Goal: Transaction & Acquisition: Obtain resource

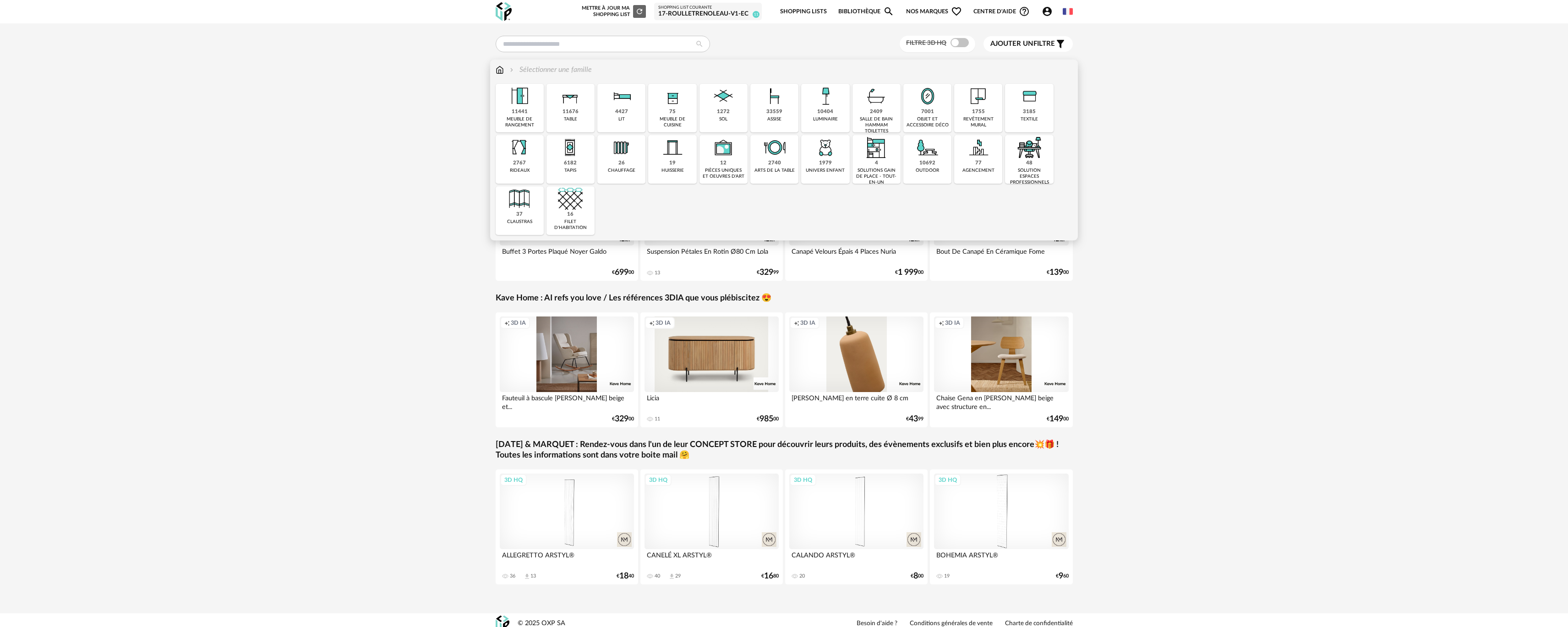
click at [601, 107] on div "4427 lit" at bounding box center [621, 108] width 48 height 49
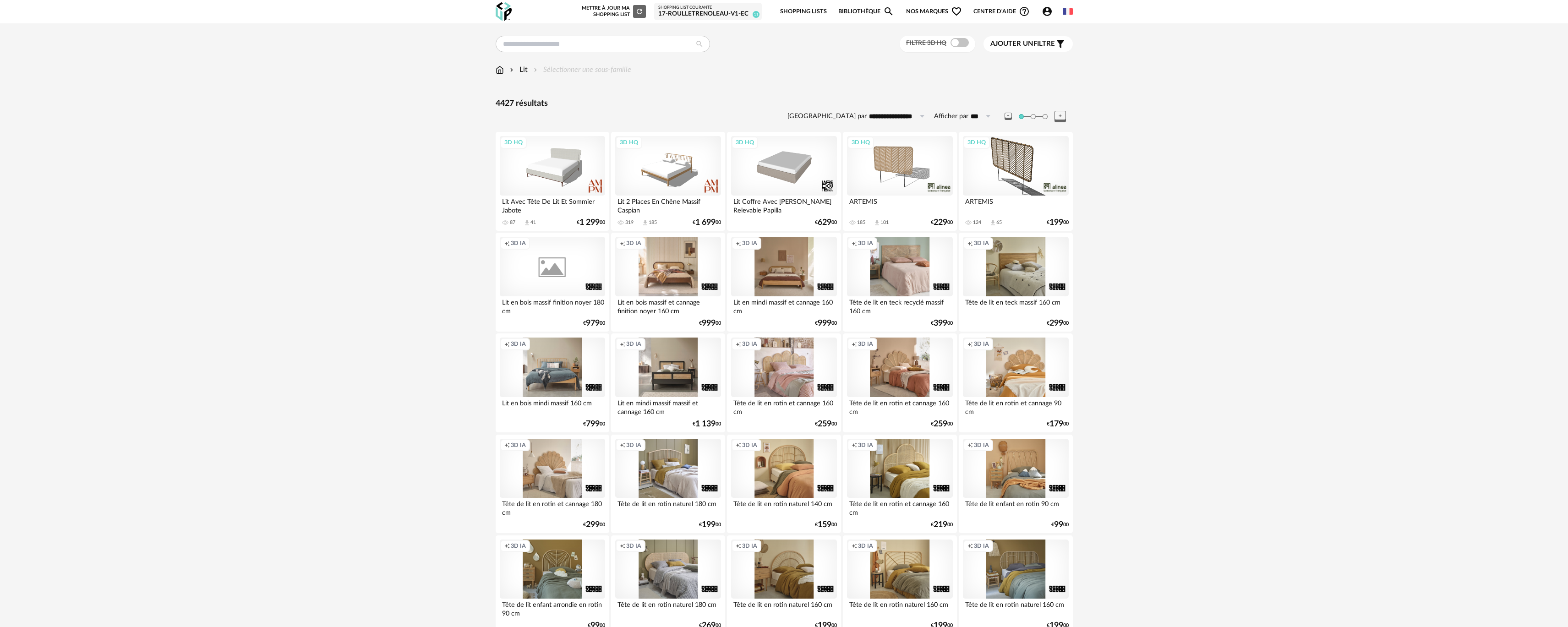
click at [954, 48] on div "Filtre 3D HQ" at bounding box center [937, 44] width 75 height 17
click at [954, 46] on span at bounding box center [960, 42] width 18 height 9
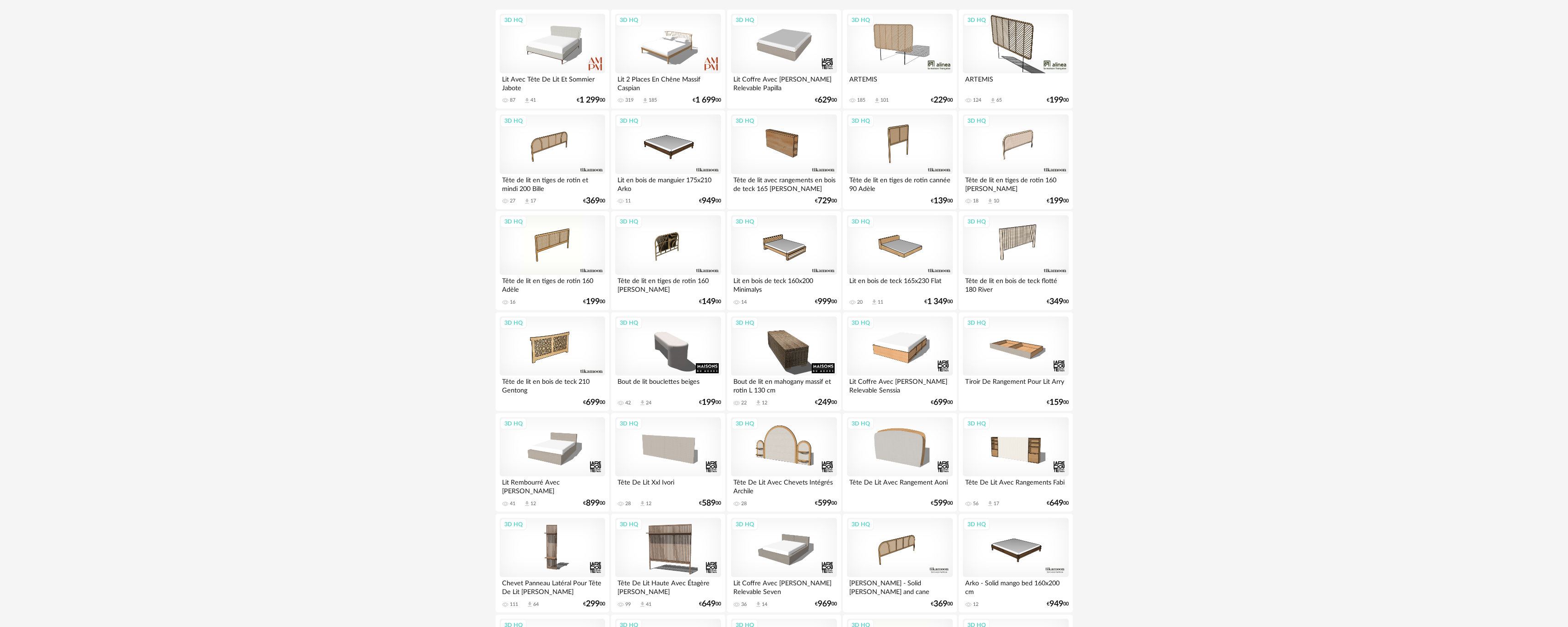
scroll to position [138, 0]
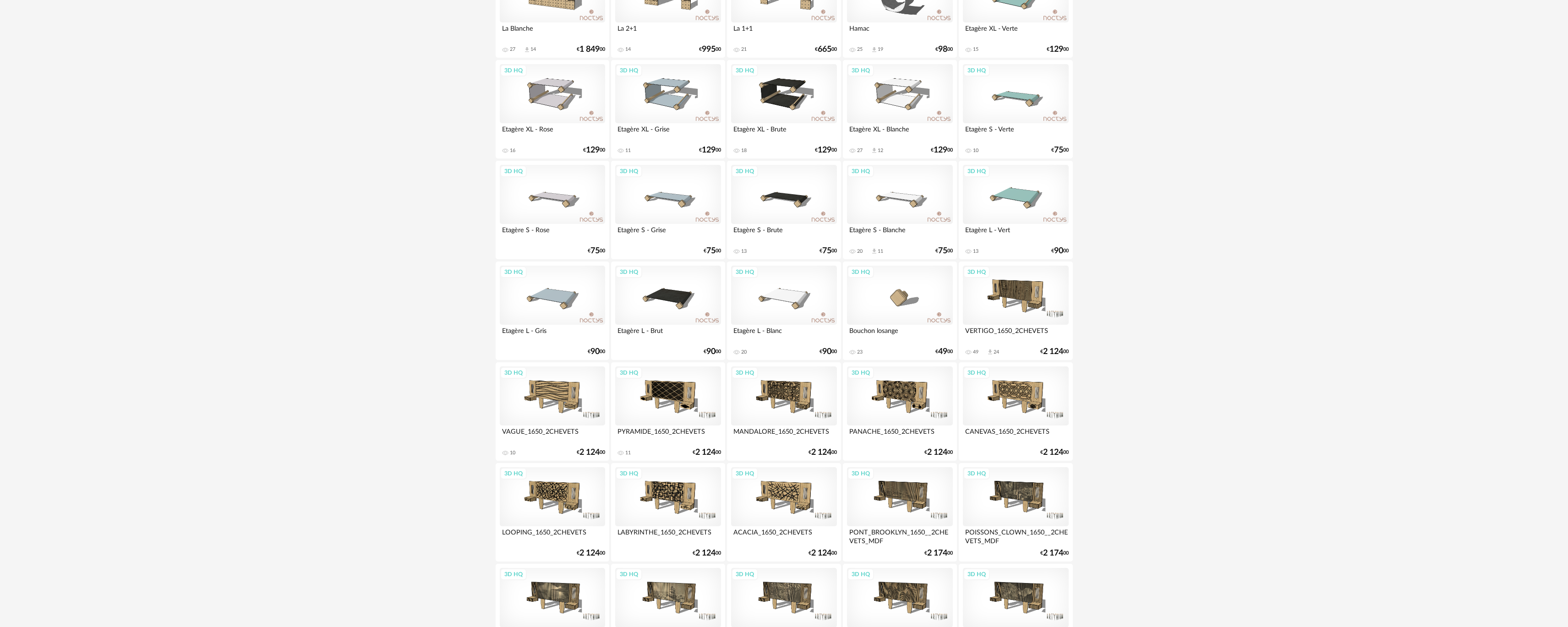
scroll to position [1582, 0]
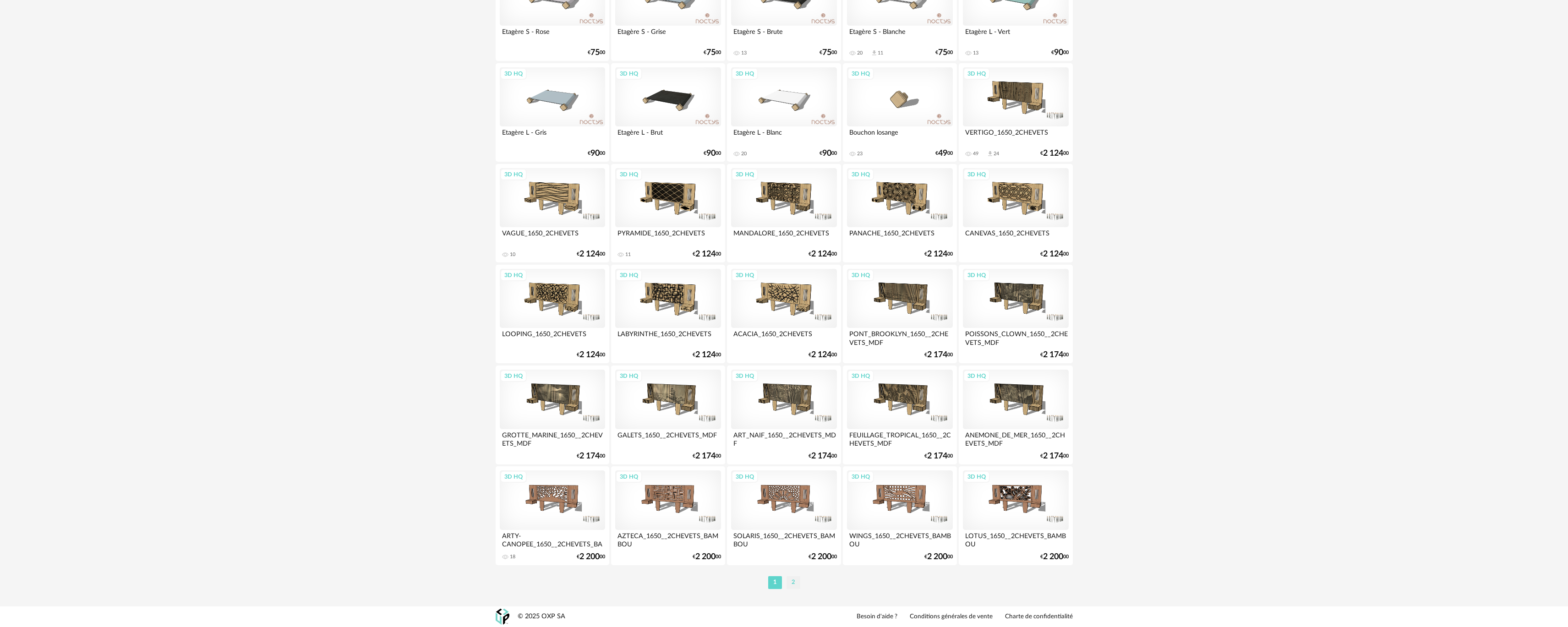
click at [788, 579] on li "2" at bounding box center [793, 583] width 14 height 13
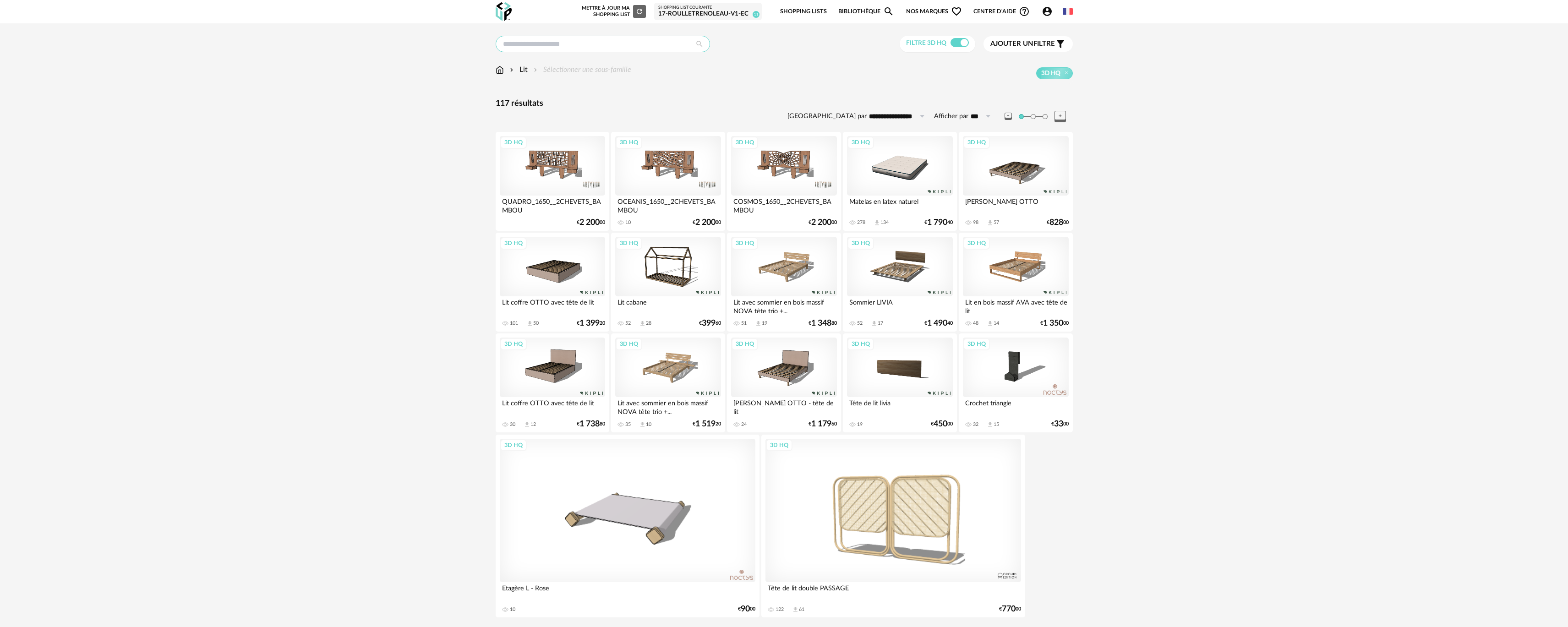
click at [547, 50] on input "text" at bounding box center [603, 44] width 214 height 16
type input "**********"
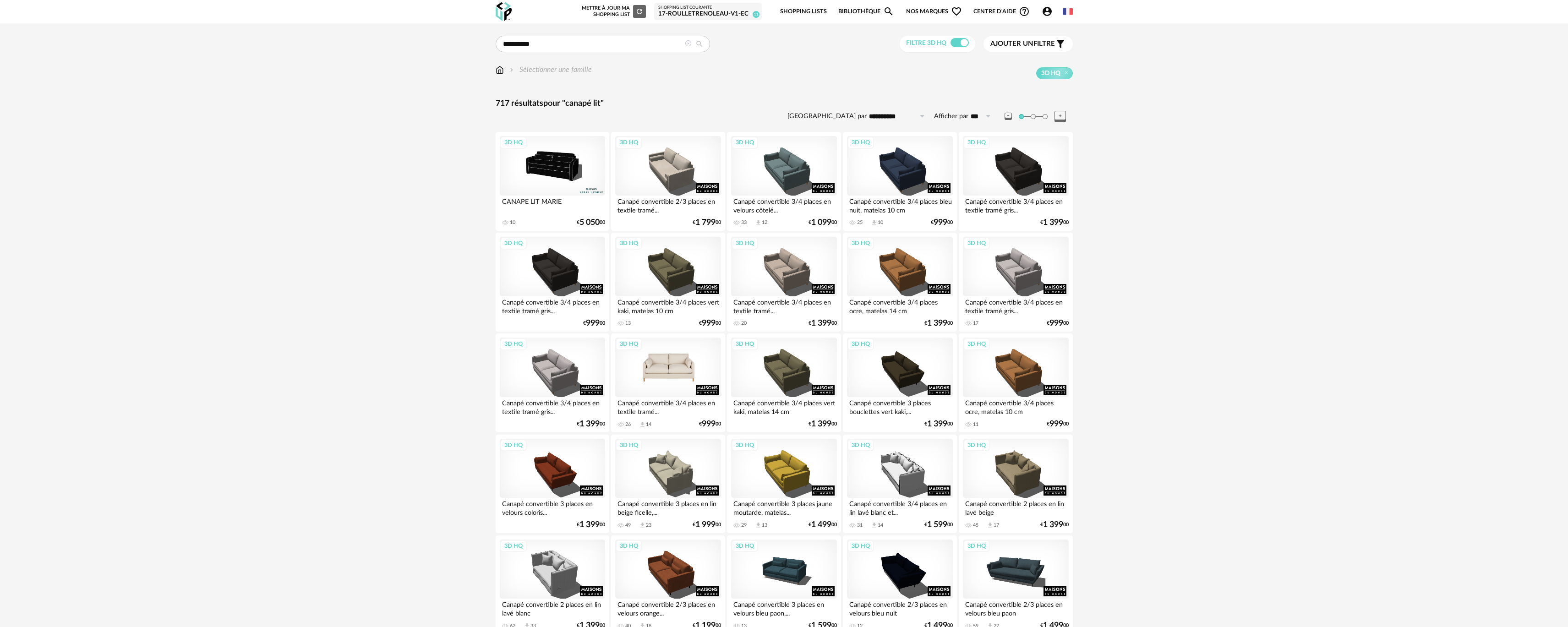
click at [655, 368] on div "3D HQ" at bounding box center [668, 368] width 105 height 60
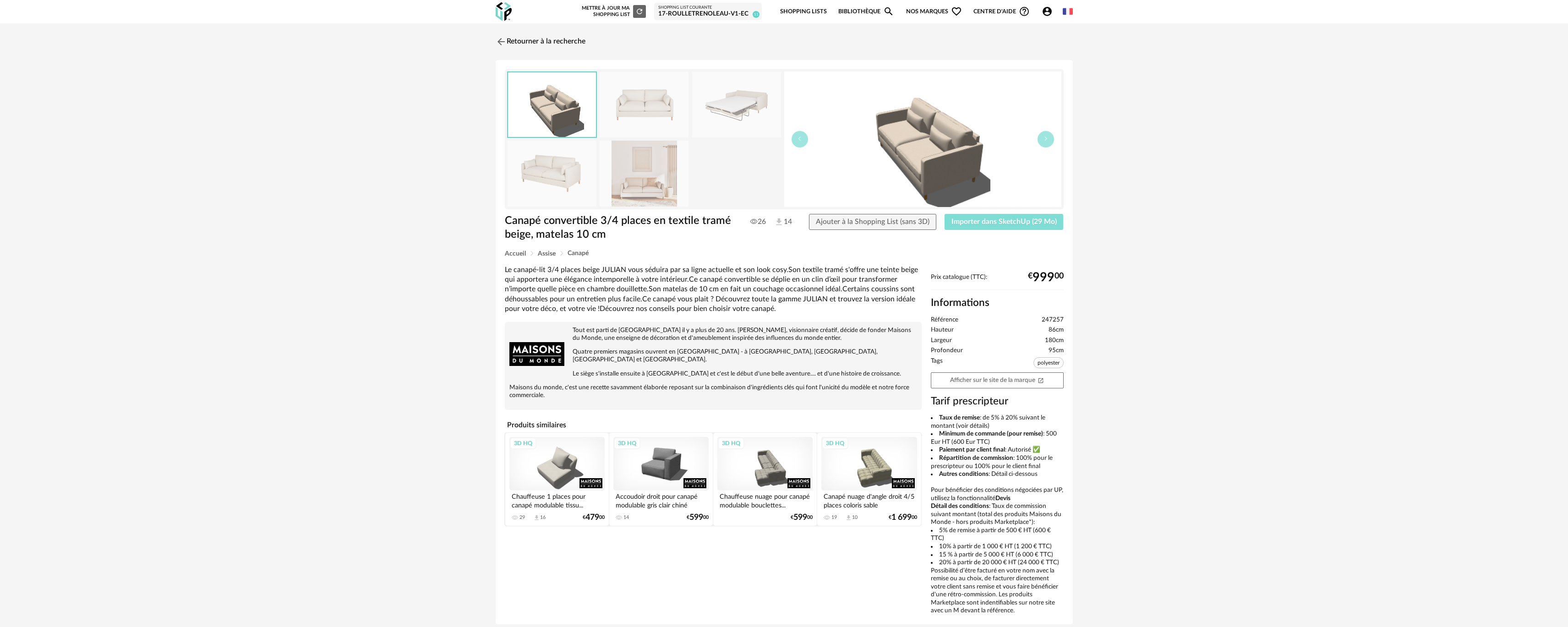
click at [971, 223] on span "Importer dans SketchUp (29 Mo)" at bounding box center [1004, 222] width 105 height 7
click at [537, 41] on link "Retourner à la recherche" at bounding box center [539, 41] width 90 height 20
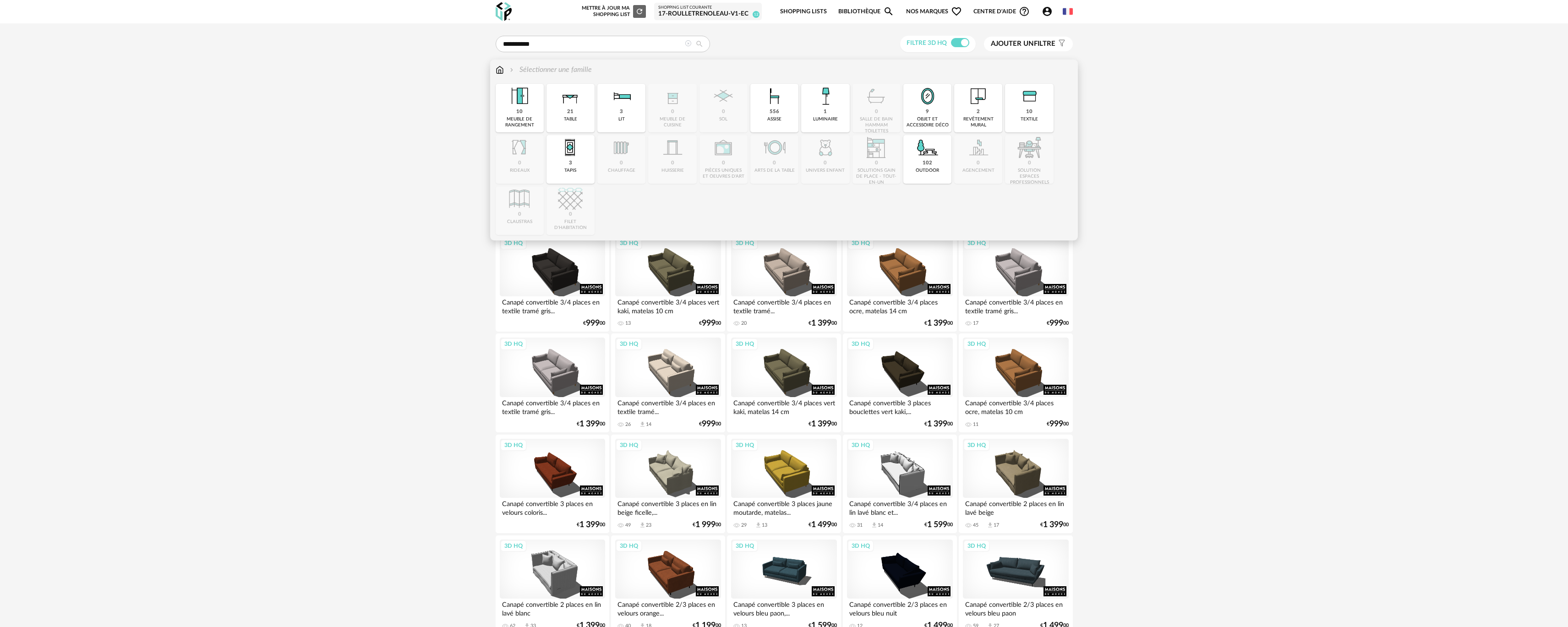
click at [501, 71] on img at bounding box center [500, 69] width 9 height 10
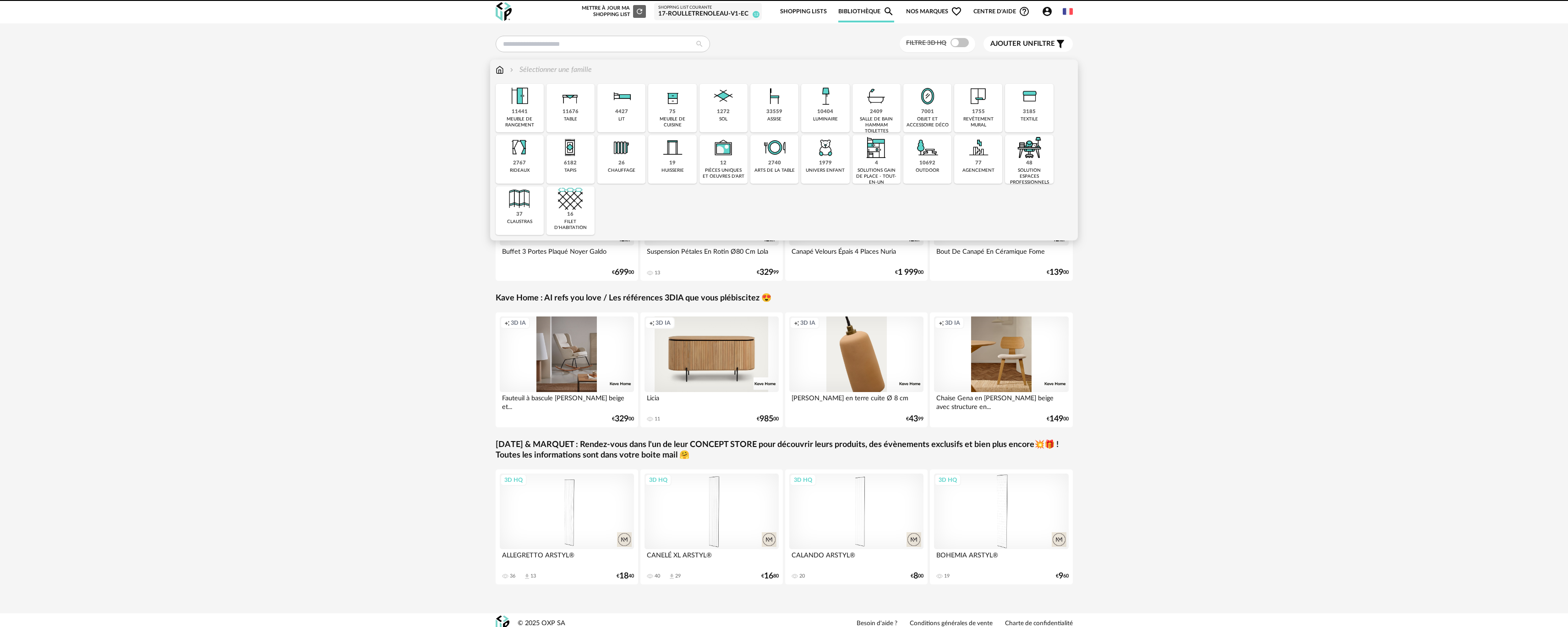
click at [779, 112] on div "33559" at bounding box center [774, 111] width 16 height 7
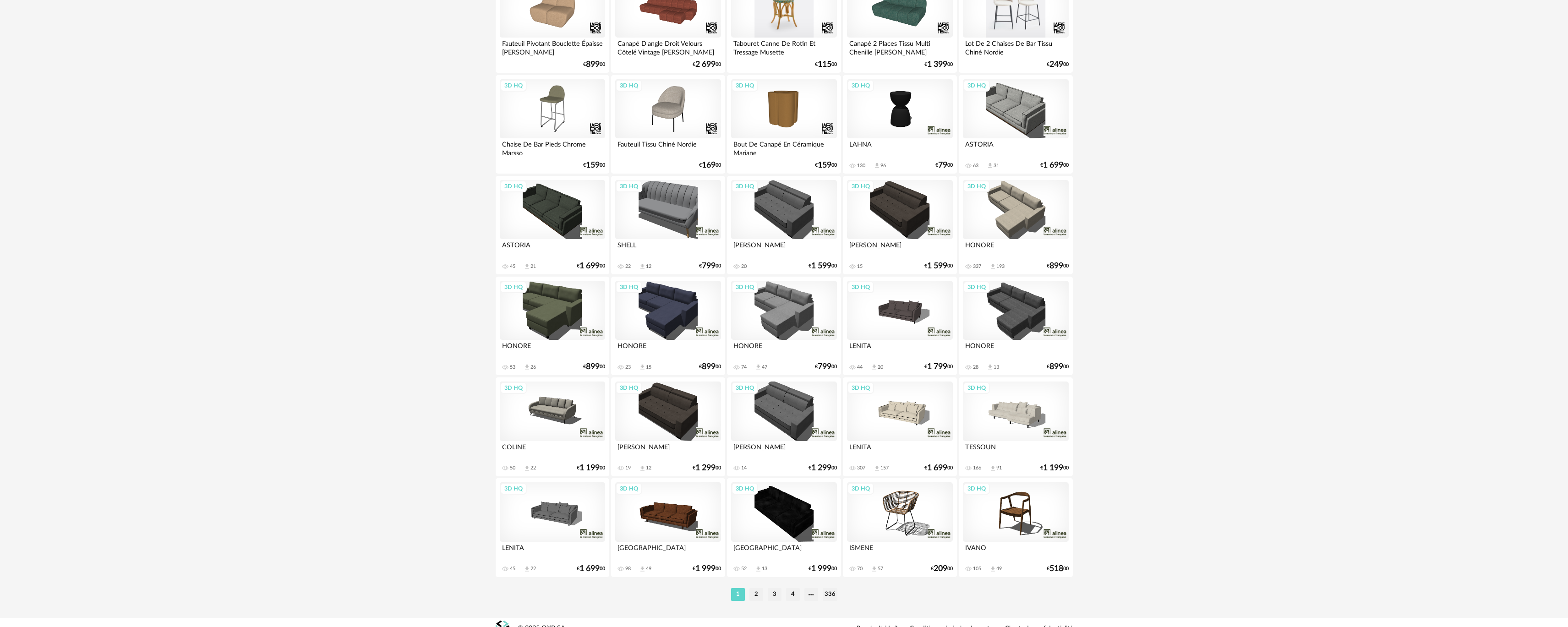
scroll to position [1582, 0]
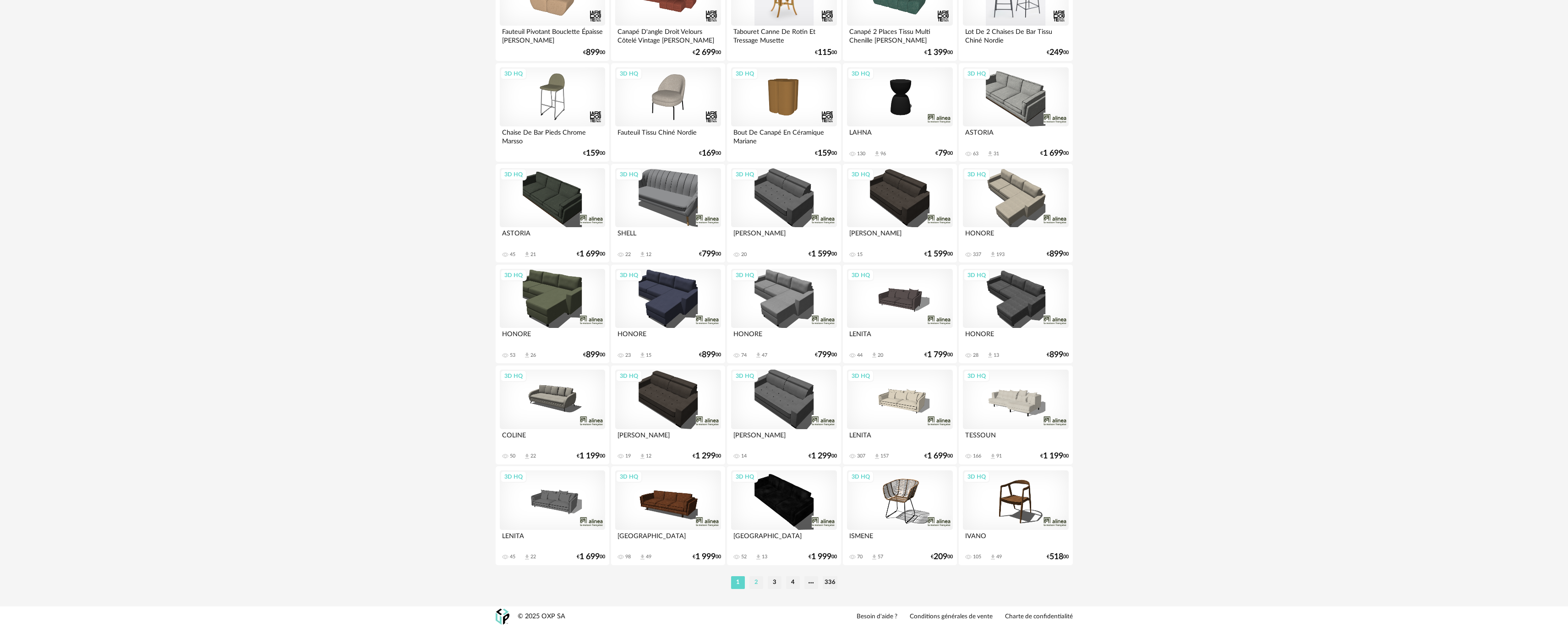
click at [754, 578] on li "2" at bounding box center [756, 583] width 14 height 13
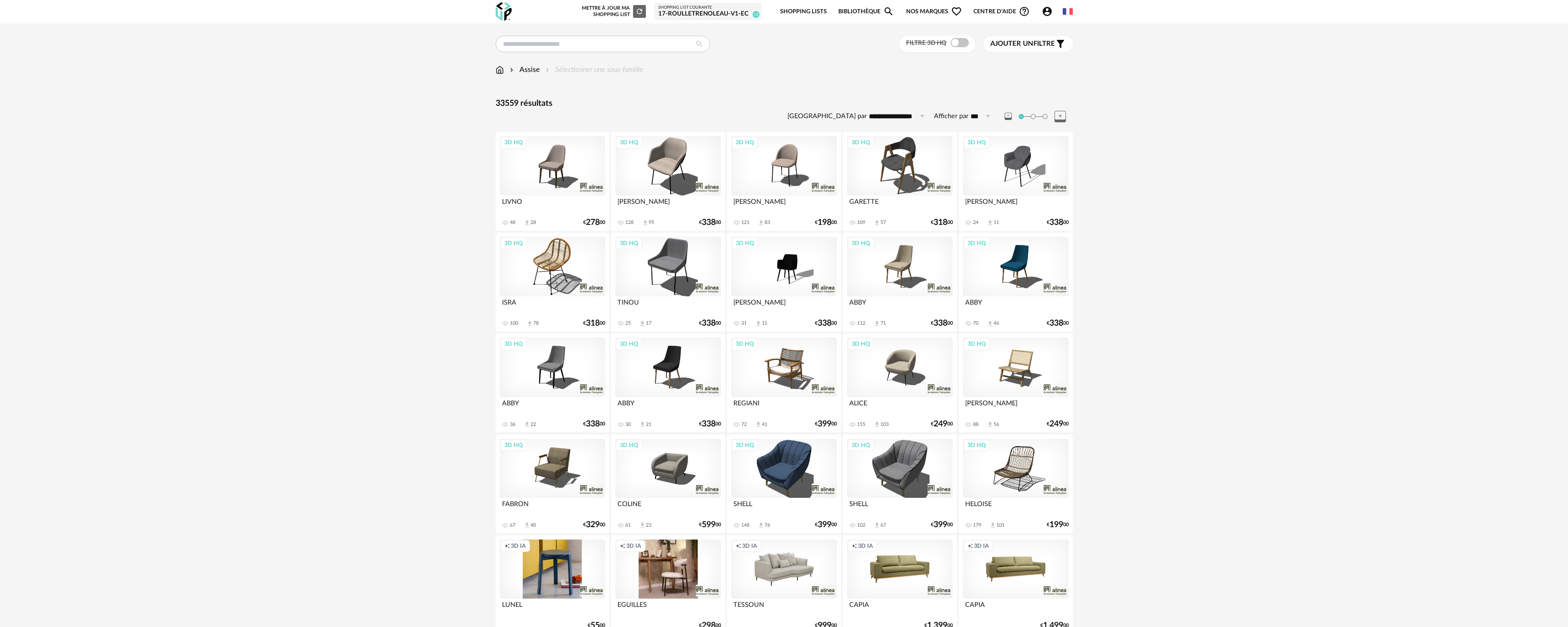
click at [952, 49] on div "Filtre 3D HQ" at bounding box center [937, 44] width 75 height 17
click at [954, 46] on span at bounding box center [960, 42] width 18 height 9
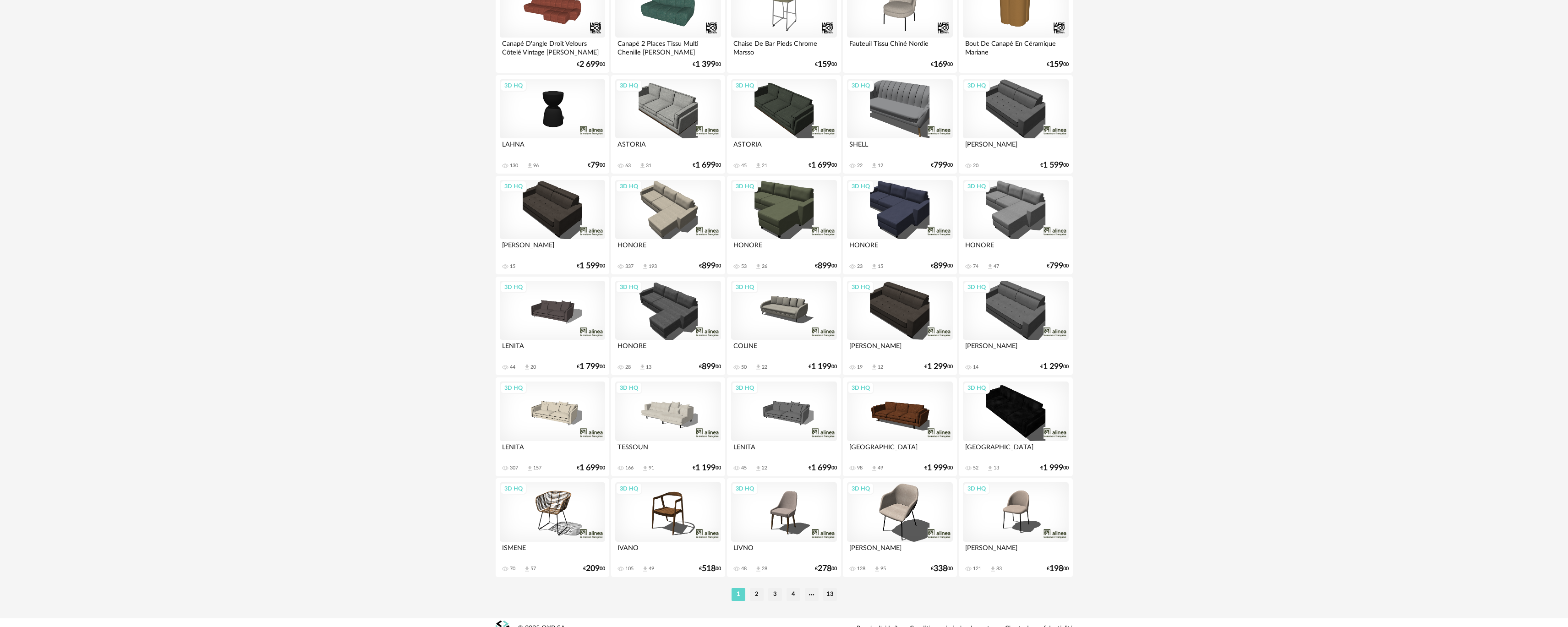
scroll to position [1582, 0]
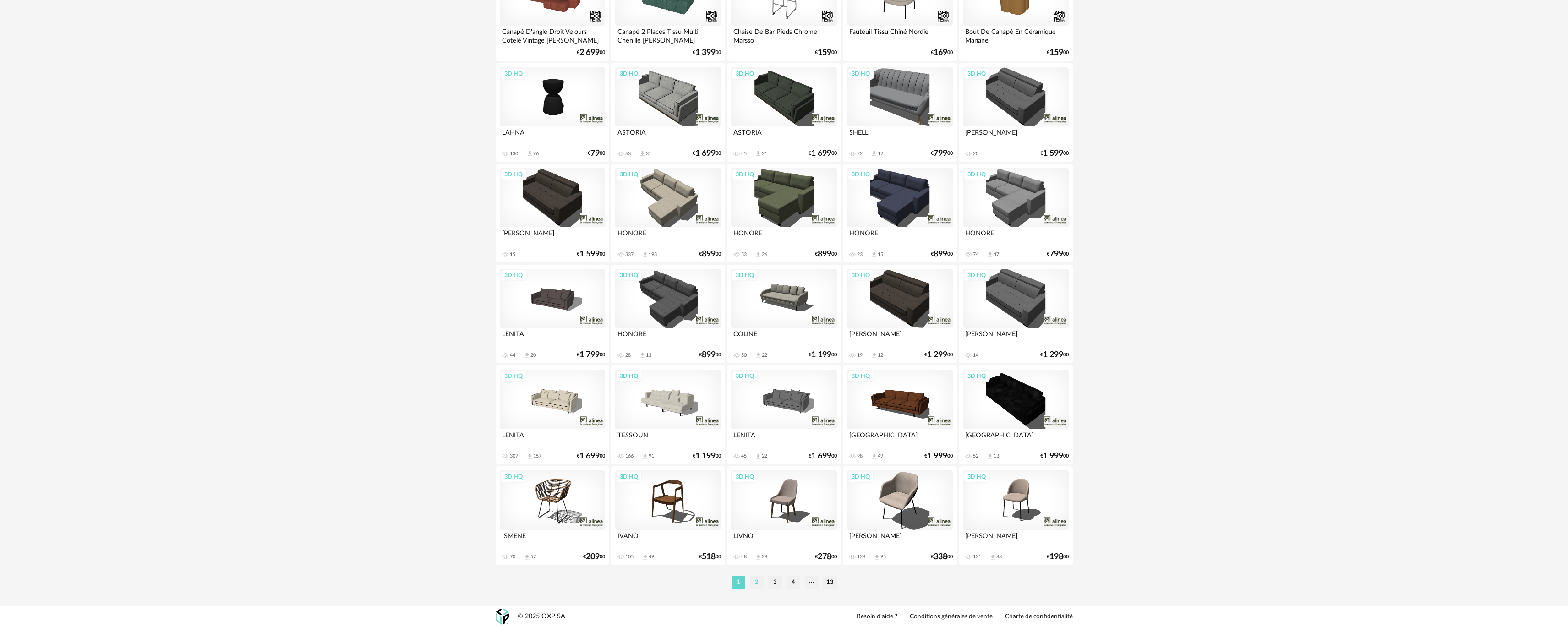
click at [760, 580] on li "2" at bounding box center [757, 583] width 14 height 13
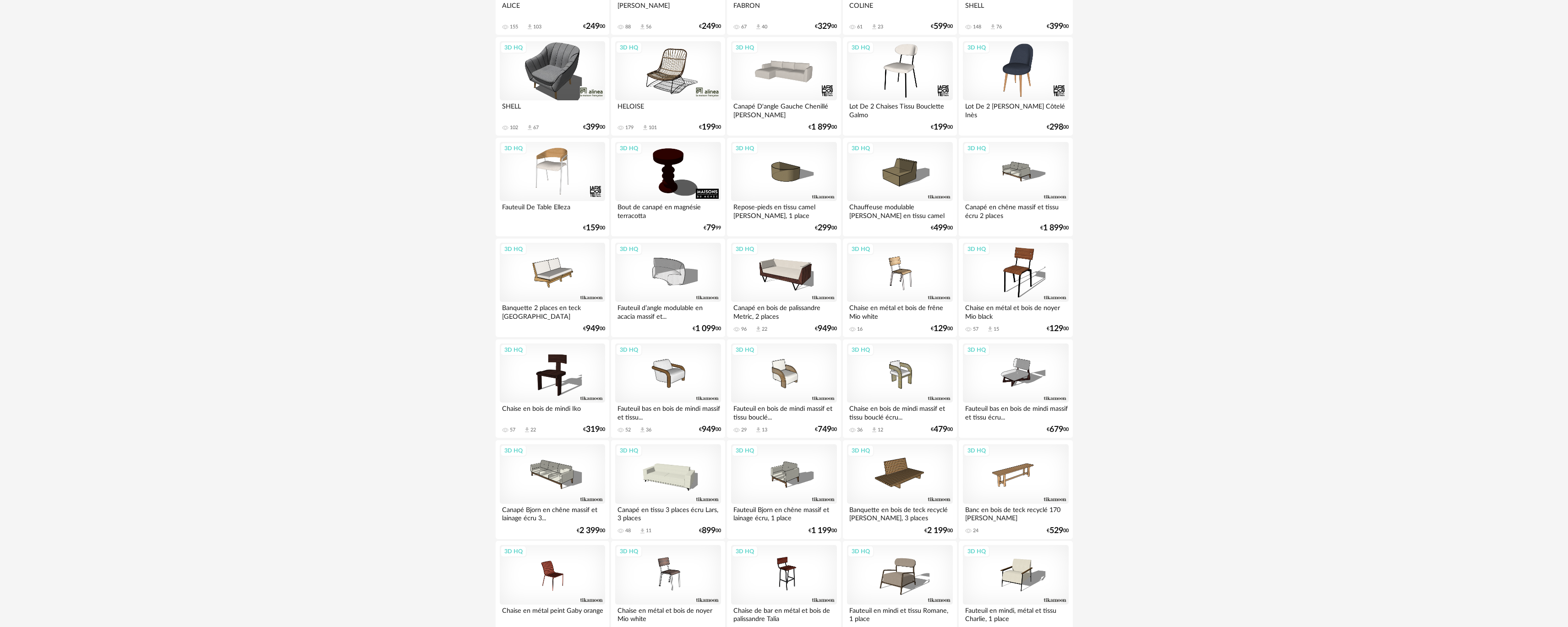
scroll to position [458, 0]
